Goal: Find contact information: Find contact information

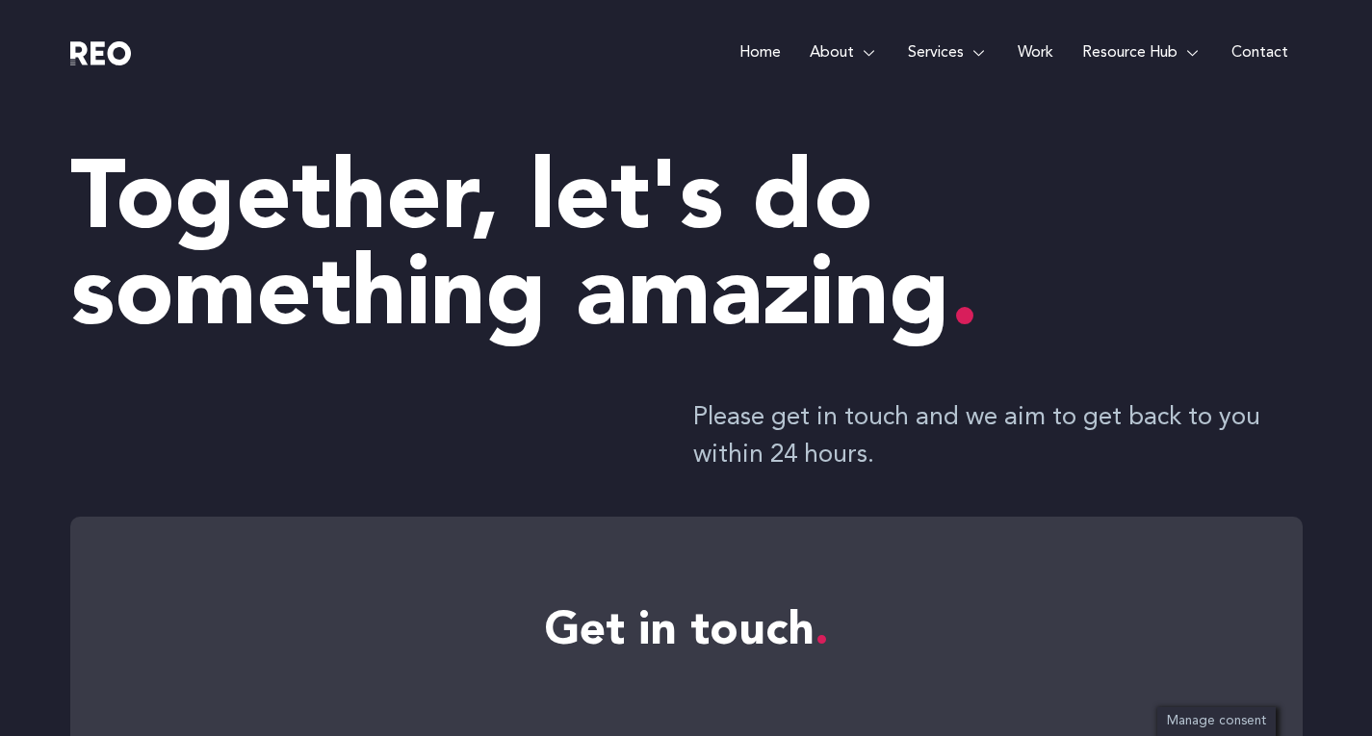
scroll to position [2485, 0]
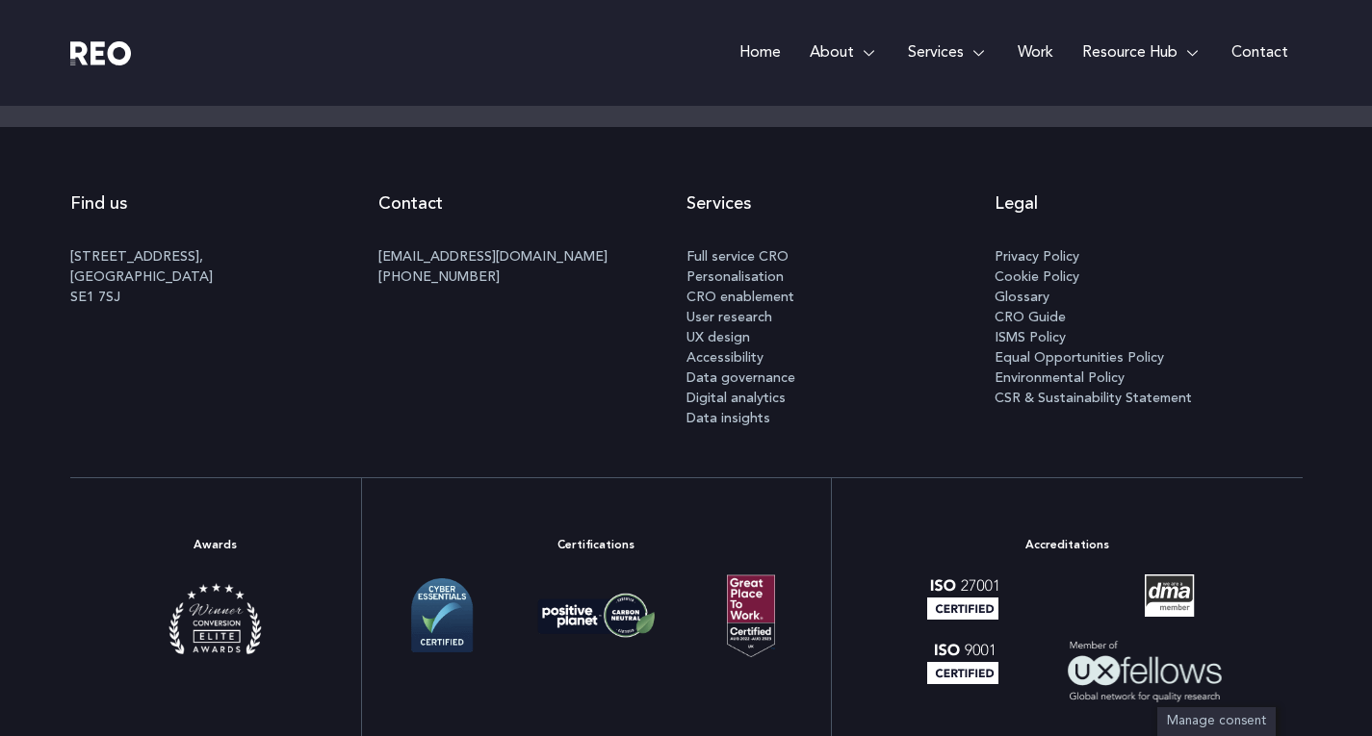
drag, startPoint x: 573, startPoint y: 275, endPoint x: 360, endPoint y: 279, distance: 212.7
click at [360, 279] on div "Find us [STREET_ADDRESS] Contact [EMAIL_ADDRESS][DOMAIN_NAME] [PHONE_NUMBER] Se…" at bounding box center [686, 302] width 1232 height 350
click at [656, 277] on p "[EMAIL_ADDRESS][DOMAIN_NAME] [PHONE_NUMBER]" at bounding box center [532, 267] width 308 height 40
drag, startPoint x: 554, startPoint y: 293, endPoint x: 372, endPoint y: 299, distance: 182.0
click at [372, 299] on div "Find us [STREET_ADDRESS] Contact [EMAIL_ADDRESS][DOMAIN_NAME] [PHONE_NUMBER] Se…" at bounding box center [686, 302] width 1232 height 350
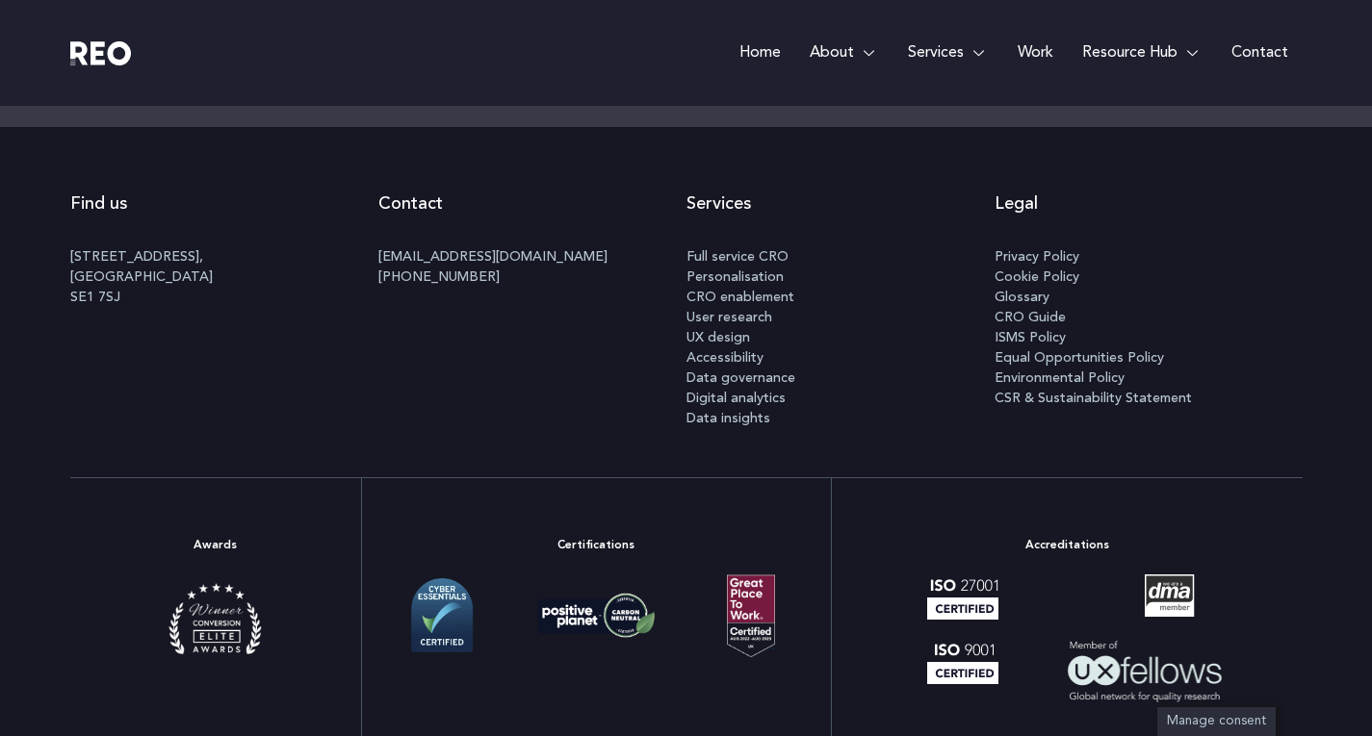
click at [582, 279] on p "[EMAIL_ADDRESS][DOMAIN_NAME] [PHONE_NUMBER]" at bounding box center [532, 267] width 308 height 40
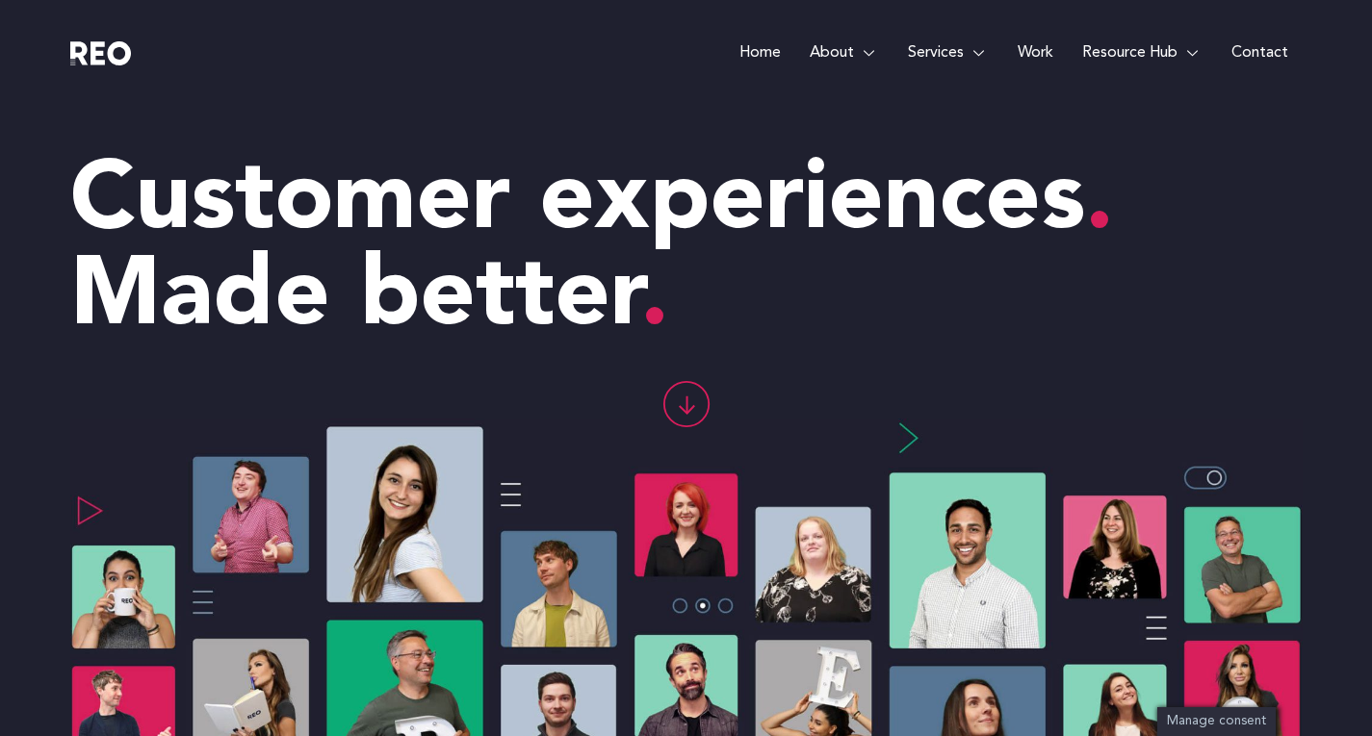
drag, startPoint x: 629, startPoint y: 79, endPoint x: 697, endPoint y: 65, distance: 69.7
click at [629, 79] on div "Home About About us REO is a customer experience agency. We are an eclectic mix…" at bounding box center [840, 53] width 924 height 106
click at [1271, 53] on link "Contact" at bounding box center [1260, 53] width 86 height 106
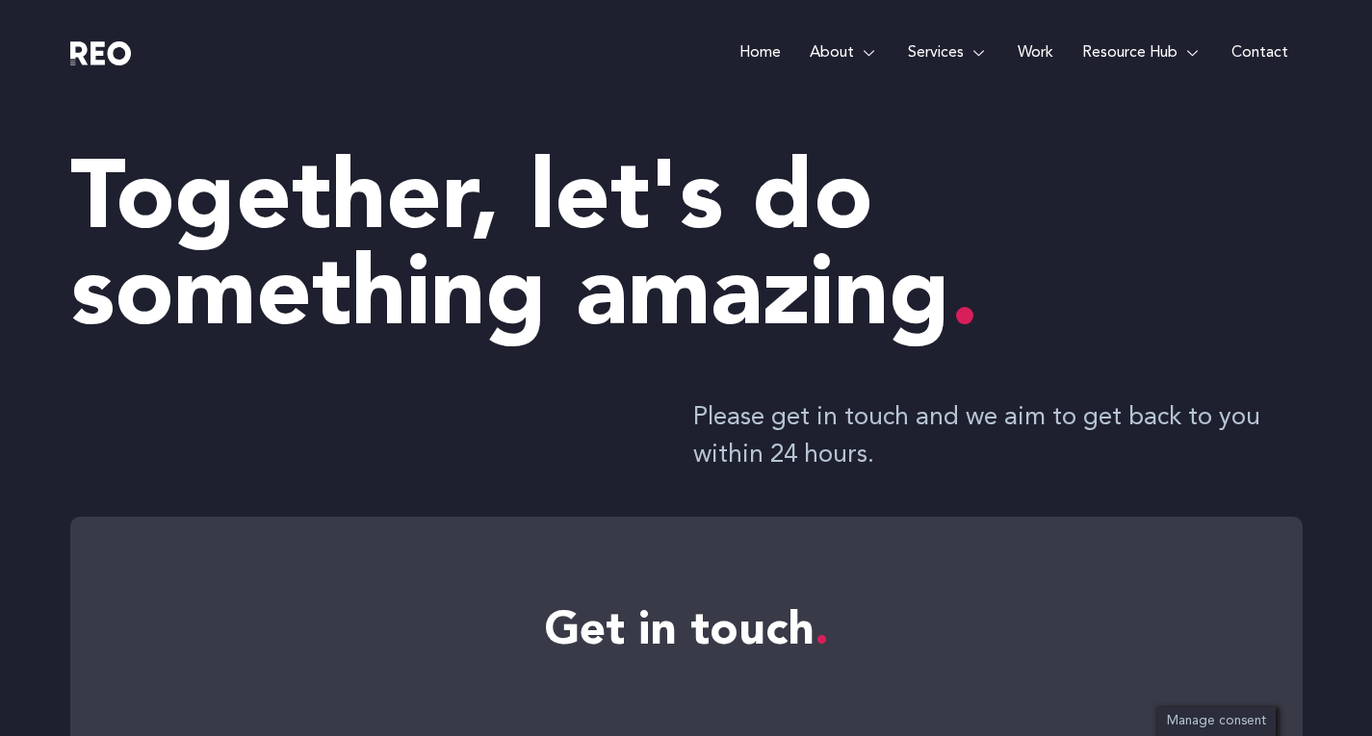
click at [585, 74] on div "Home About About us REO is a customer experience agency. We are an eclectic mix…" at bounding box center [840, 53] width 924 height 106
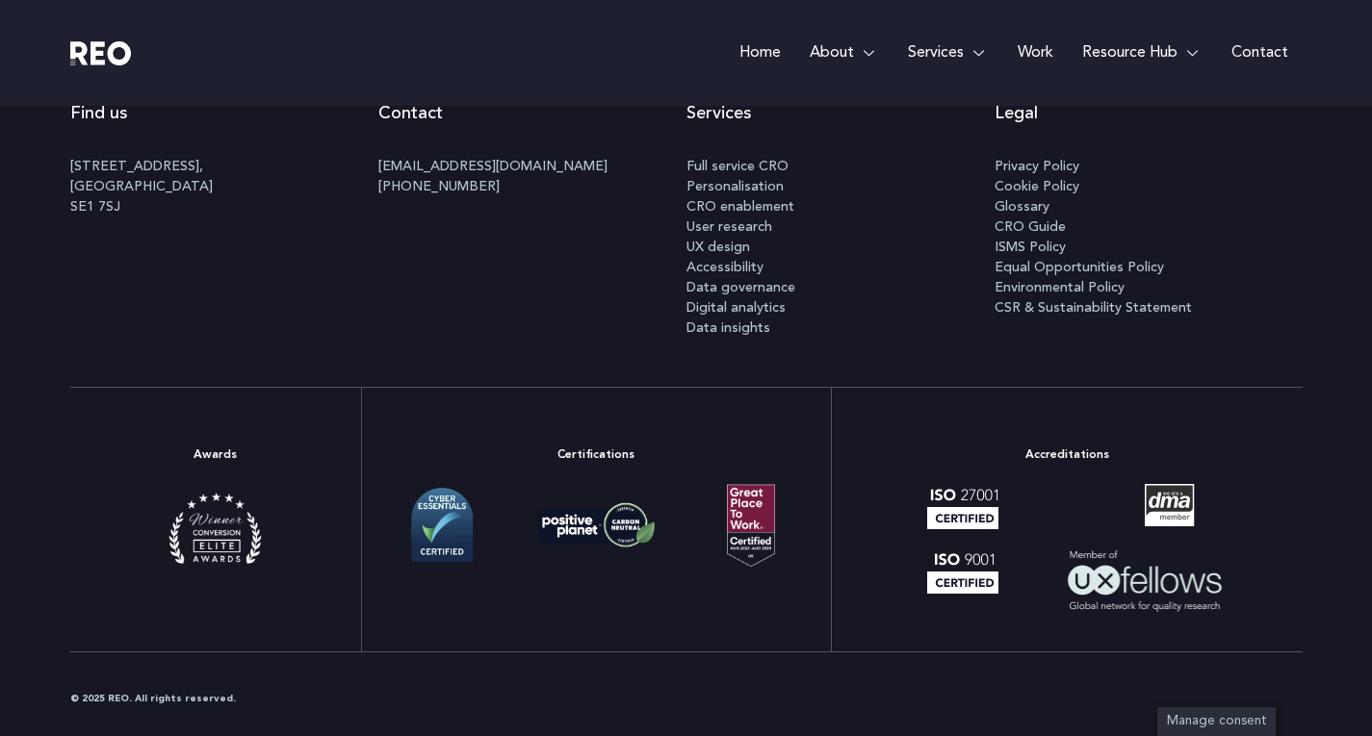
scroll to position [2485, 0]
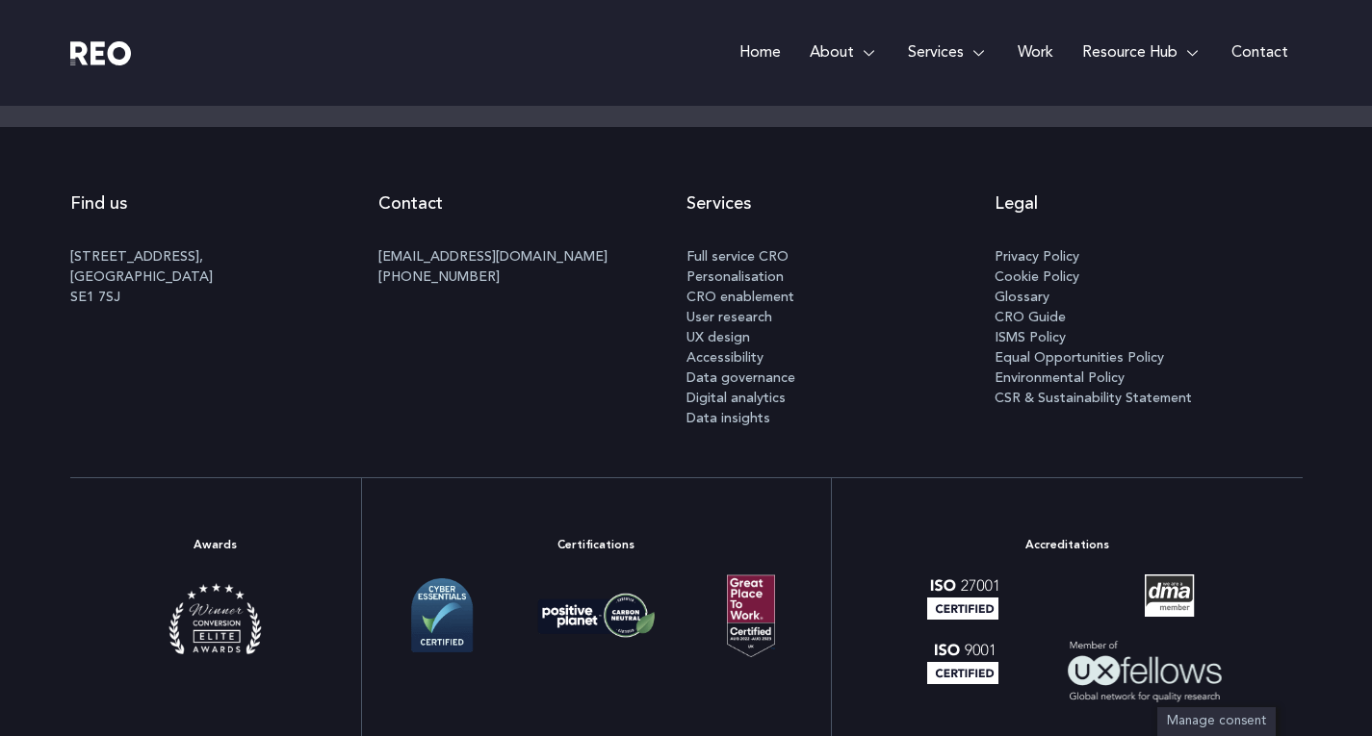
click at [541, 281] on p "[EMAIL_ADDRESS][DOMAIN_NAME] [PHONE_NUMBER]" at bounding box center [532, 267] width 308 height 40
drag, startPoint x: 527, startPoint y: 276, endPoint x: 405, endPoint y: 280, distance: 122.3
click at [405, 280] on p "[EMAIL_ADDRESS][DOMAIN_NAME] [PHONE_NUMBER]" at bounding box center [532, 267] width 308 height 40
copy link "(0) 020 7183 0374"
